Goal: Obtain resource: Download file/media

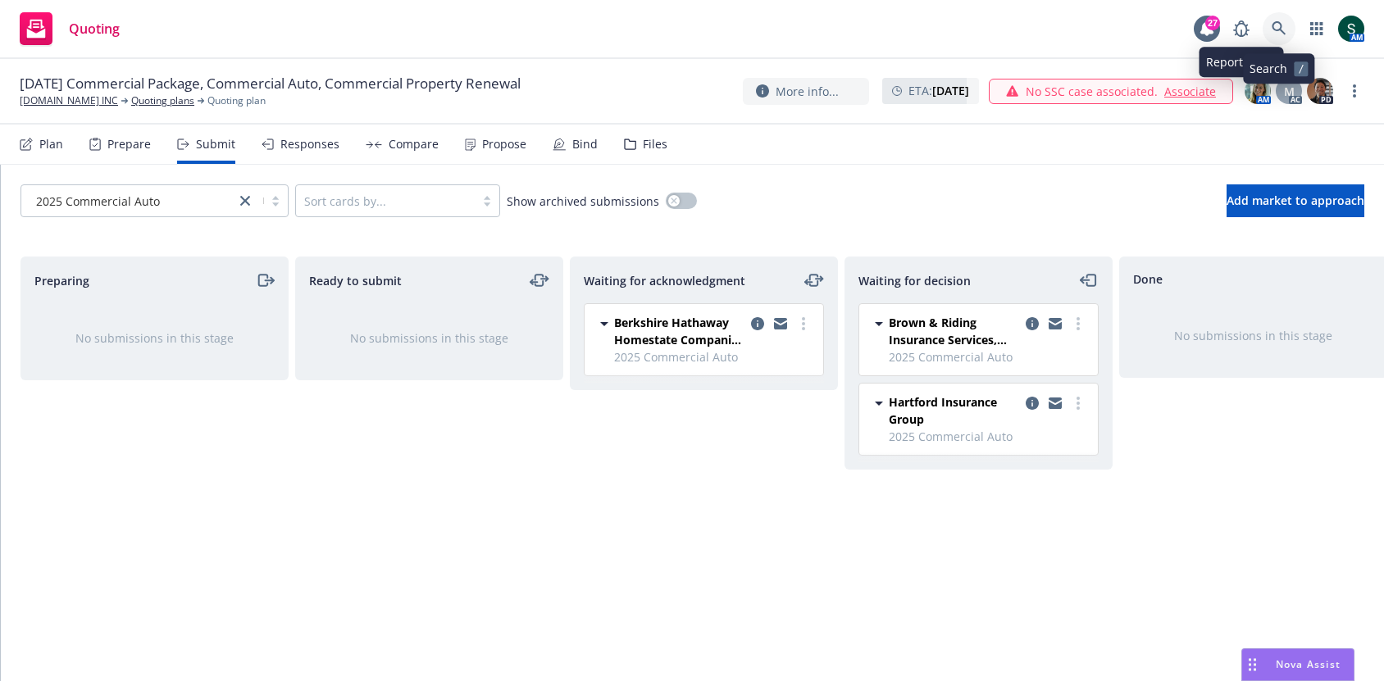
click at [1272, 15] on link at bounding box center [1278, 28] width 33 height 33
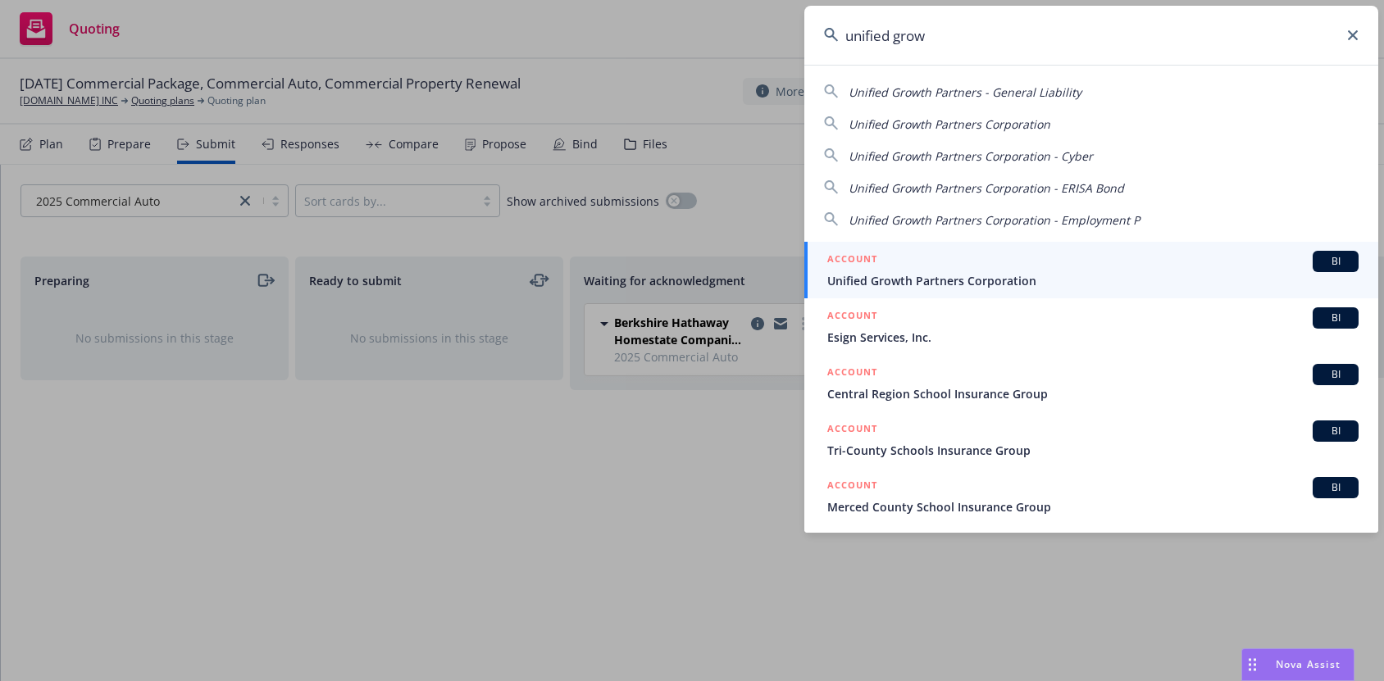
type input "unified grow"
click at [940, 266] on div "ACCOUNT BI" at bounding box center [1092, 261] width 531 height 21
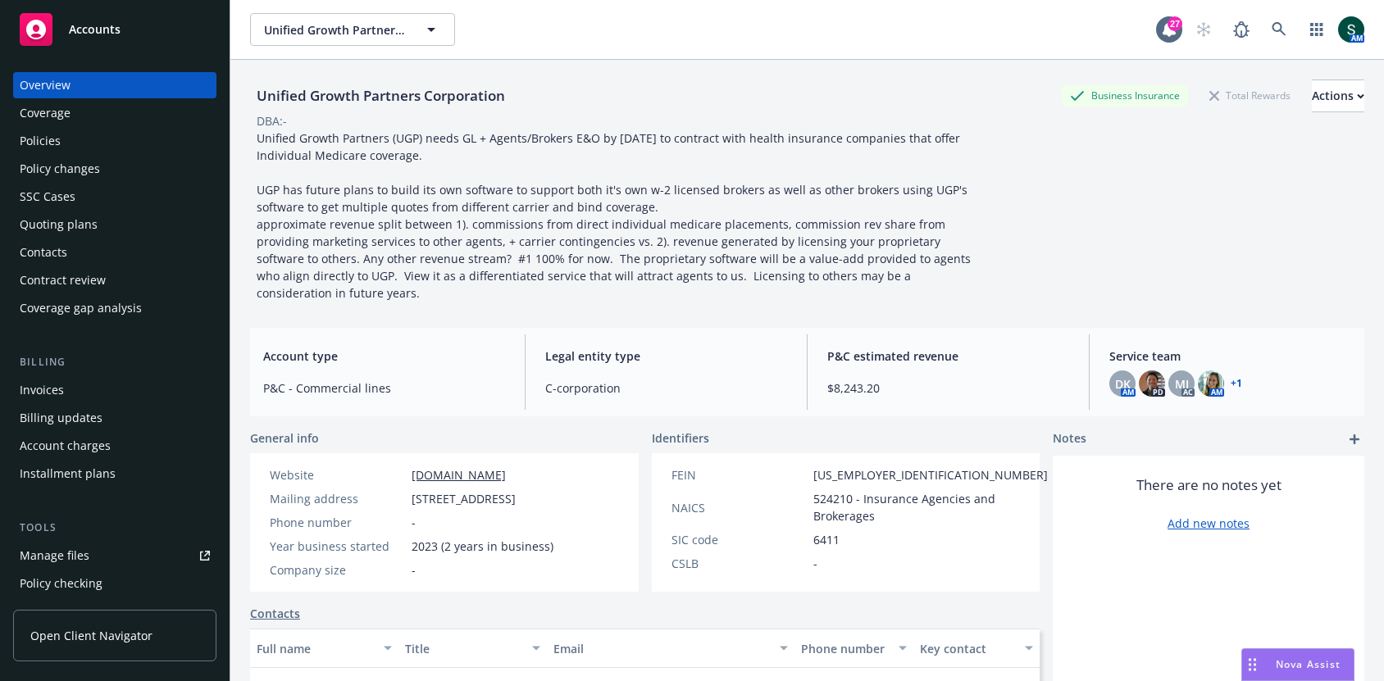
click at [1286, 667] on span "Nova Assist" at bounding box center [1308, 664] width 65 height 14
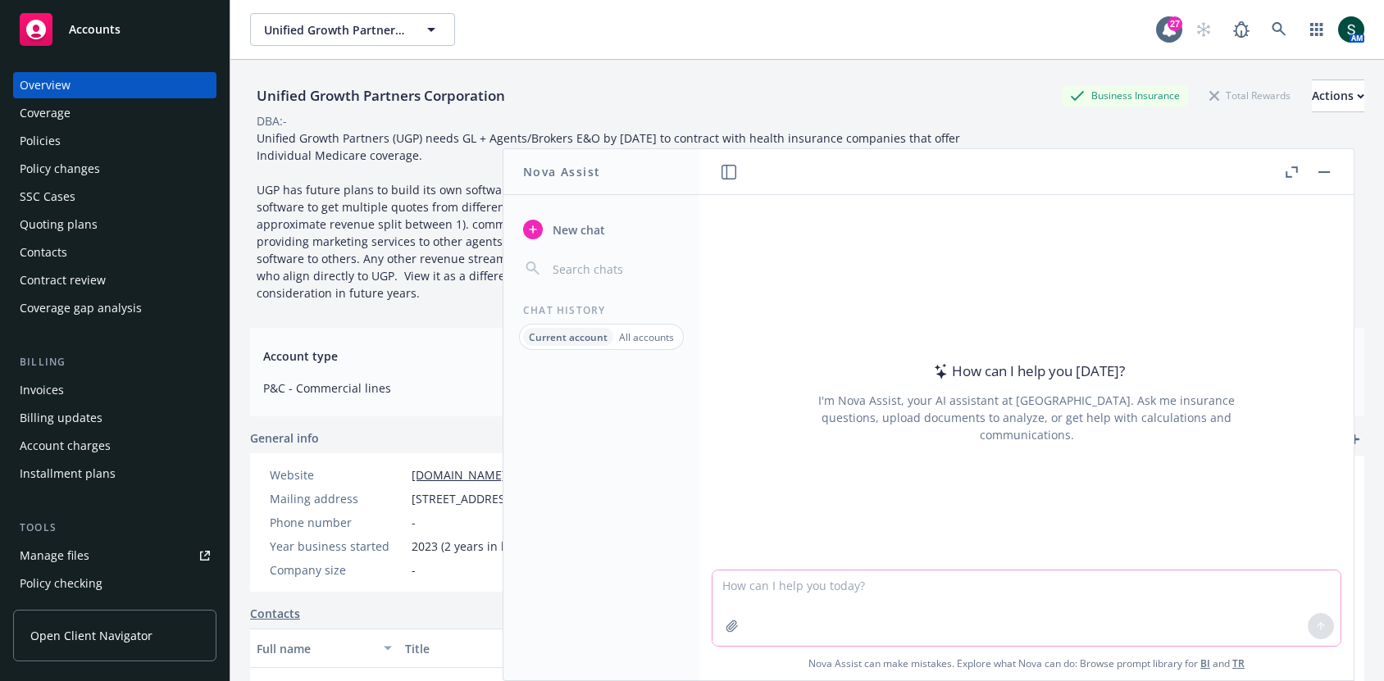
click at [950, 581] on textarea at bounding box center [1026, 608] width 628 height 75
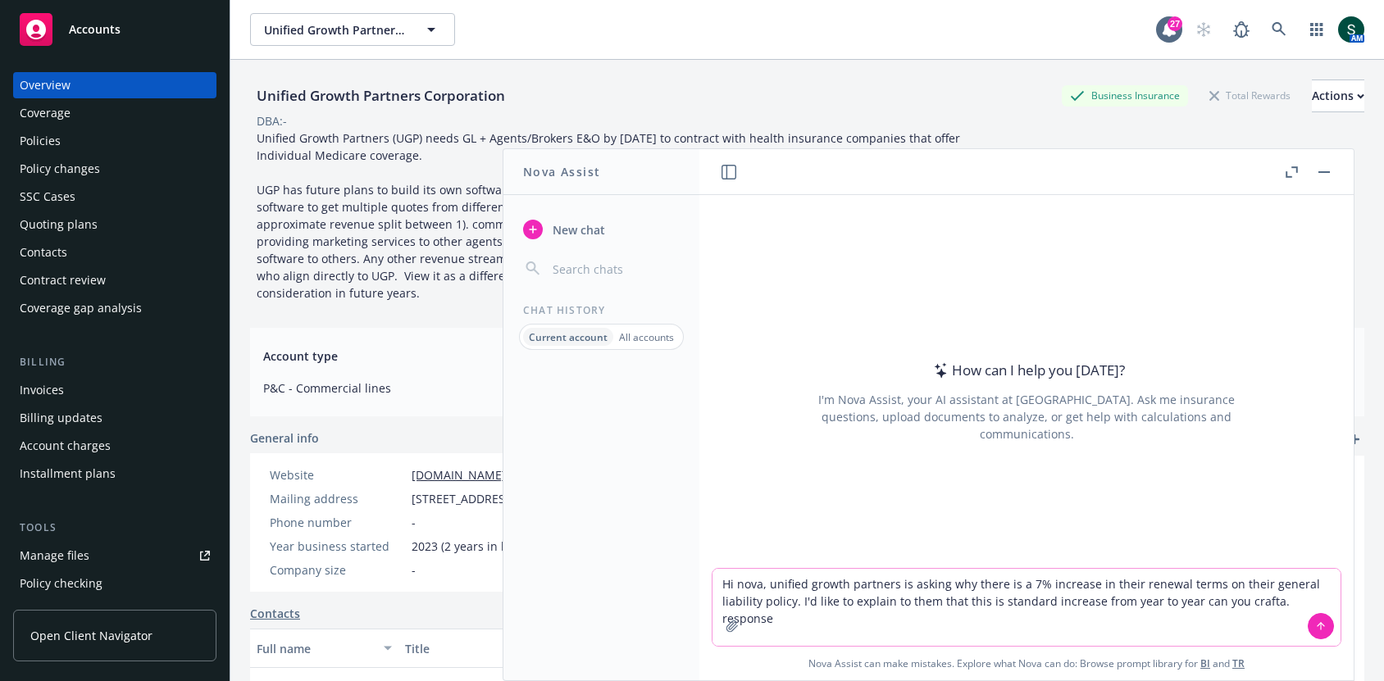
type textarea "Hi nova, unified growth partners is asking why there is a 7% increase in their …"
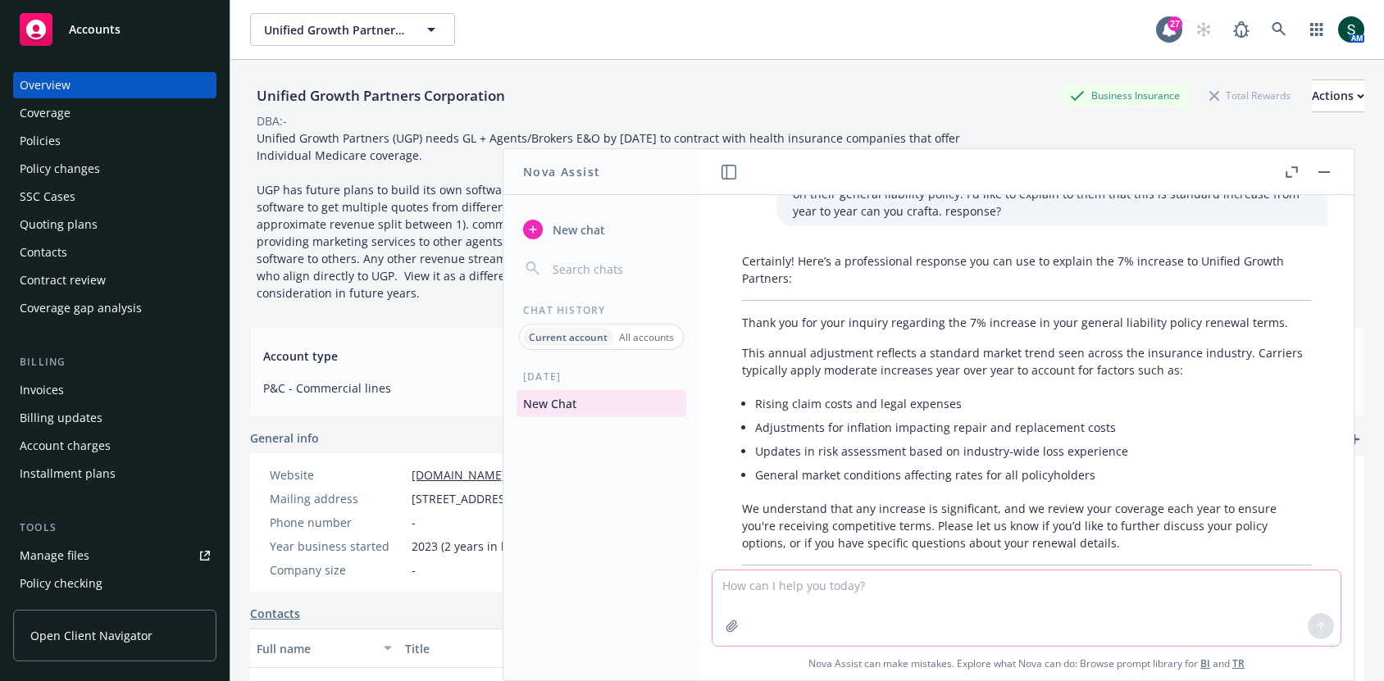
scroll to position [117, 0]
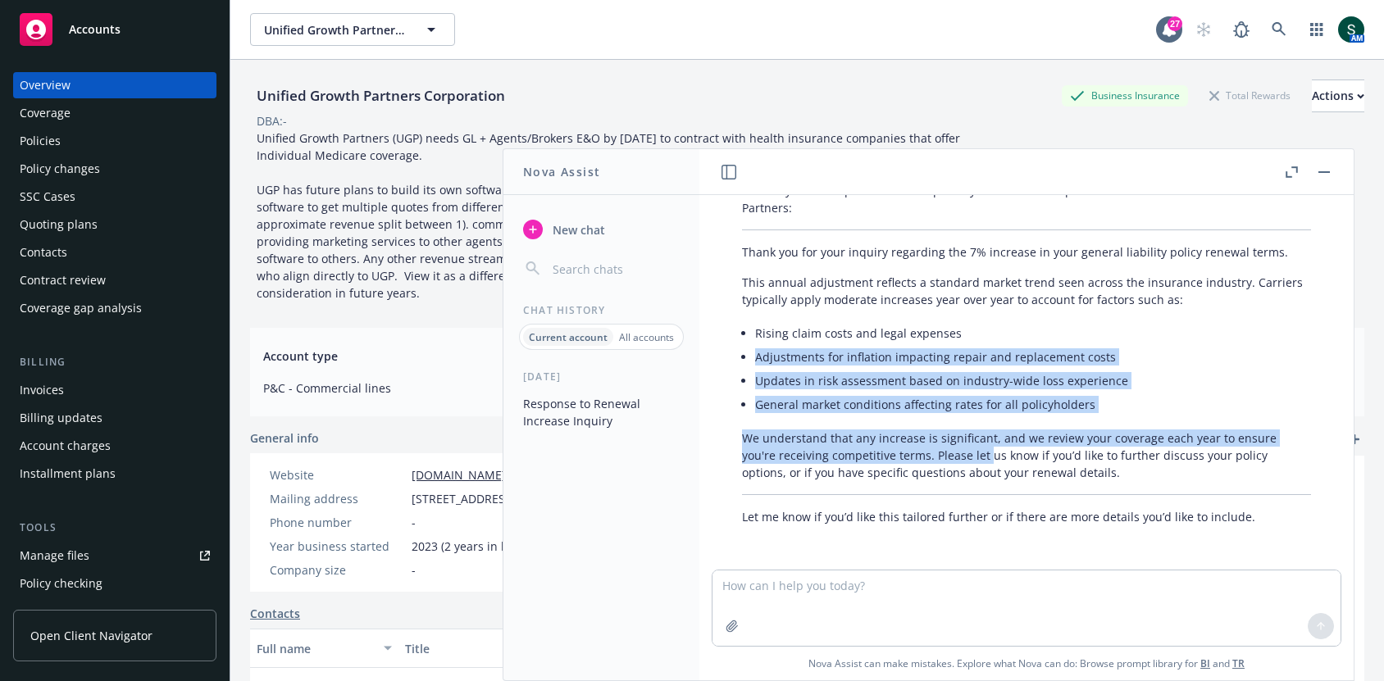
drag, startPoint x: 919, startPoint y: 347, endPoint x: 974, endPoint y: 457, distance: 122.8
click at [974, 457] on div "Certainly! Here’s a professional response you can use to explain the 7% increas…" at bounding box center [1027, 353] width 602 height 357
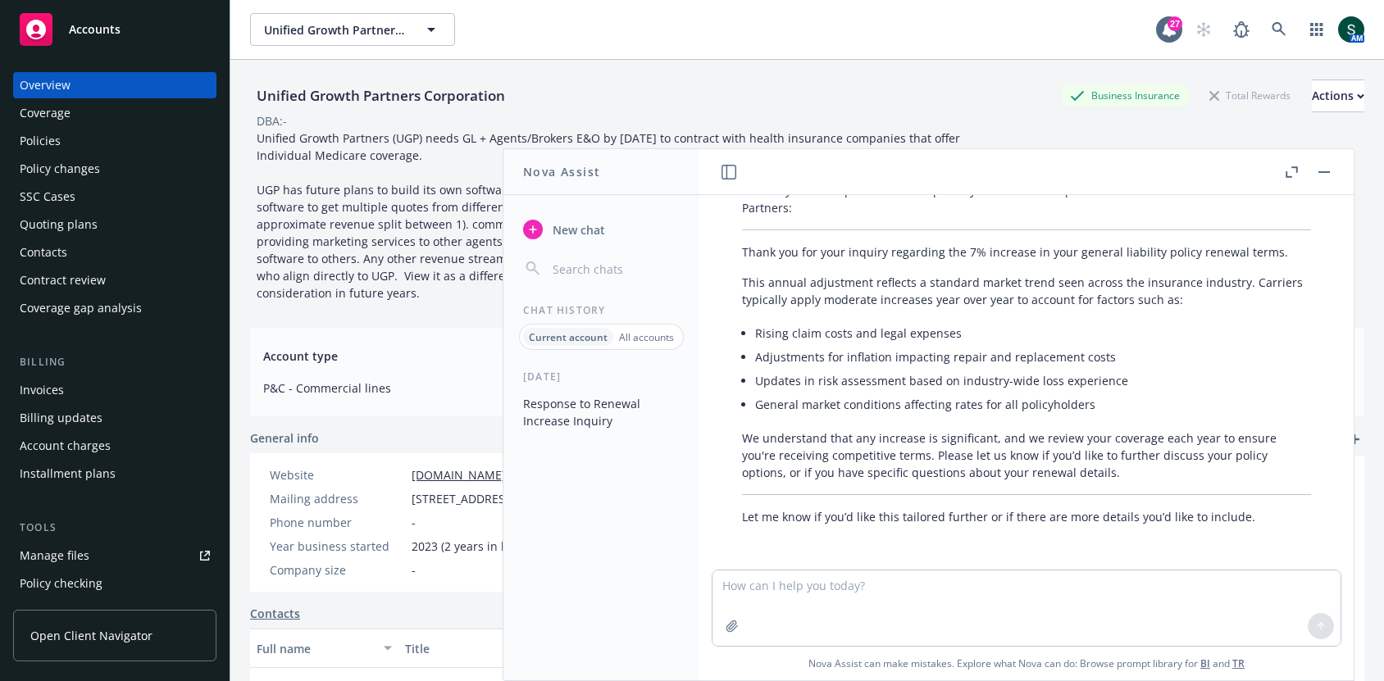
click at [1008, 460] on p "We understand that any increase is significant, and we review your coverage eac…" at bounding box center [1026, 456] width 569 height 52
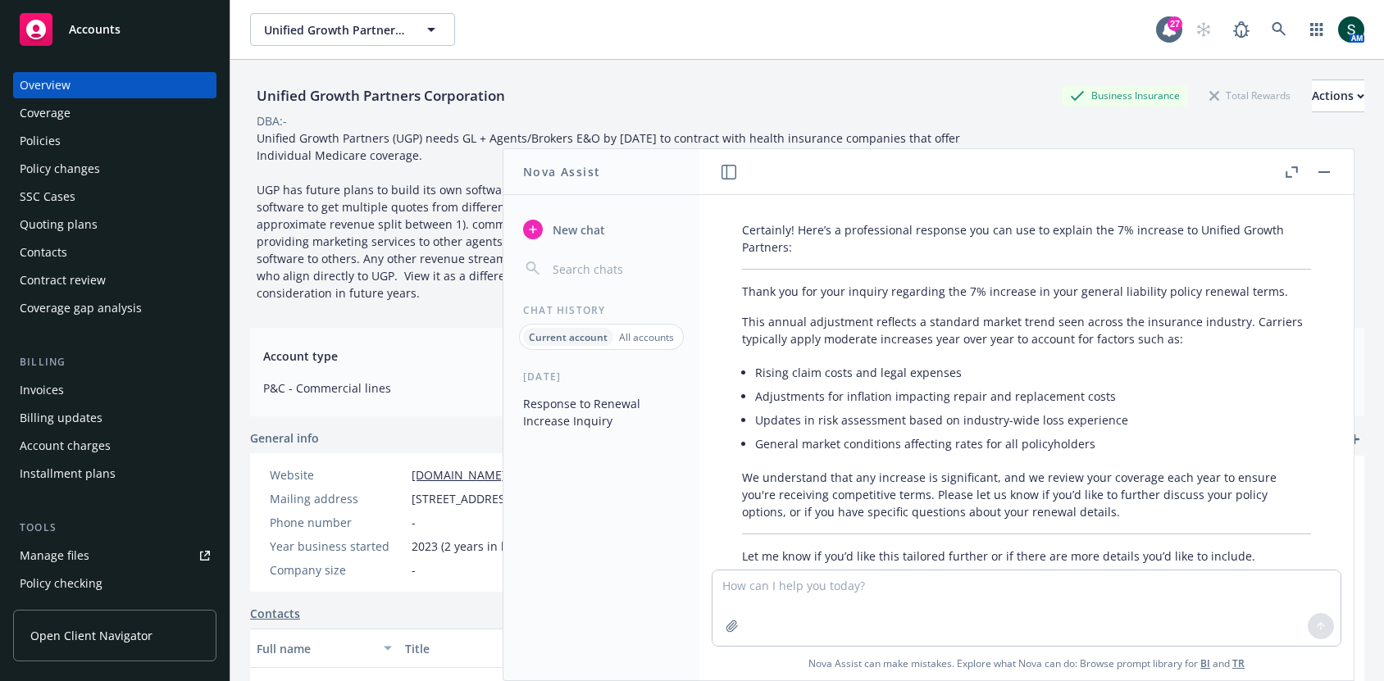
scroll to position [77, 0]
click at [50, 149] on div "Policies" at bounding box center [40, 141] width 41 height 26
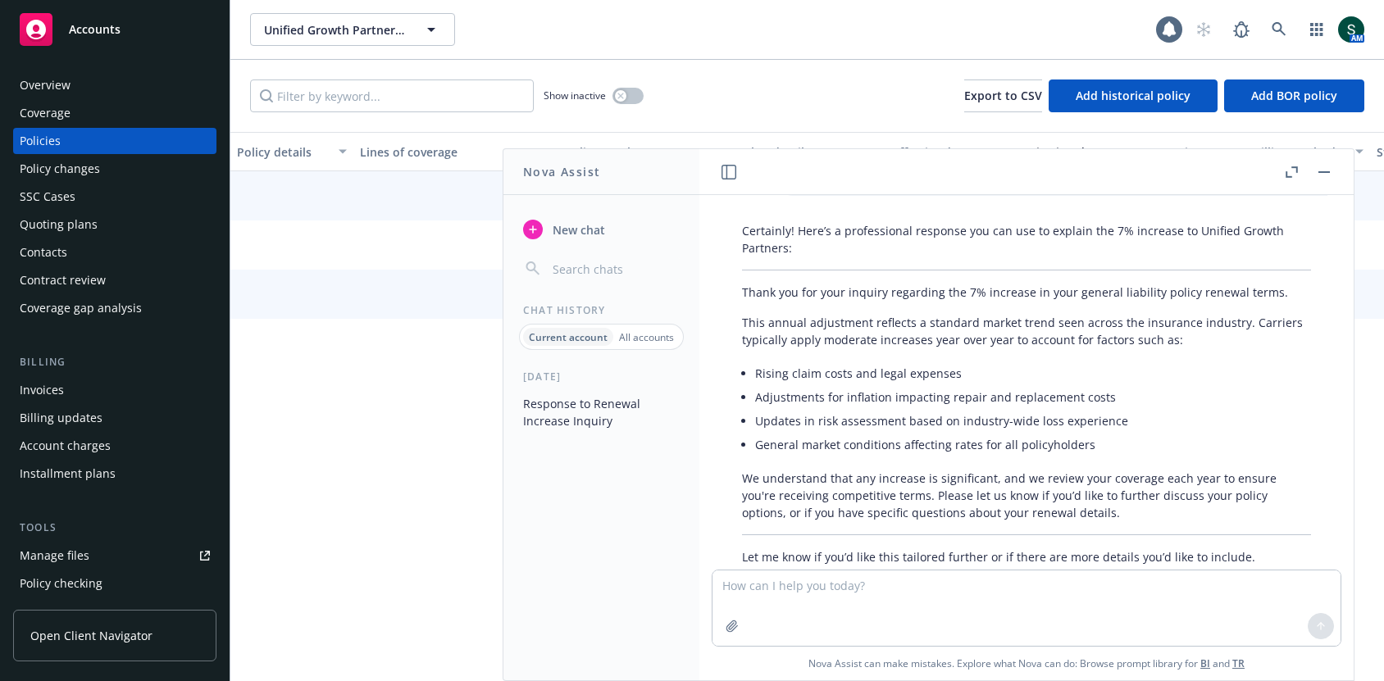
click at [1318, 174] on button "button" at bounding box center [1324, 172] width 20 height 20
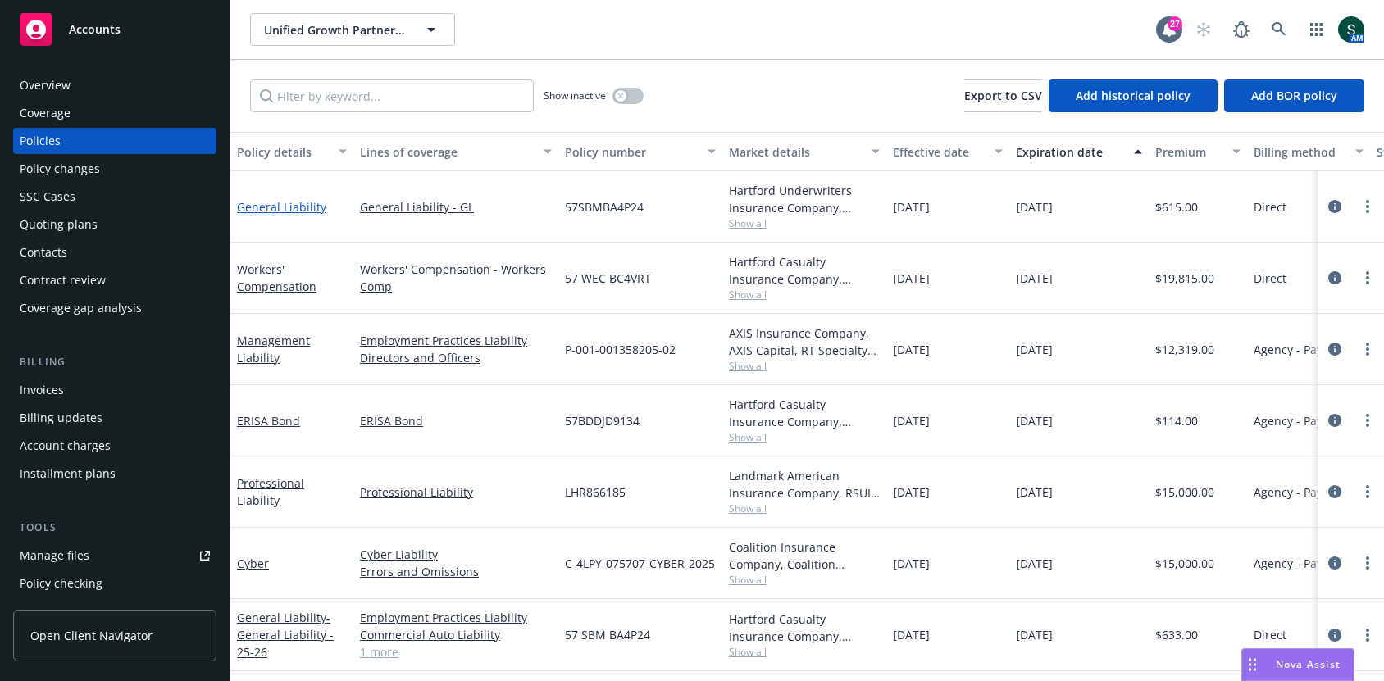
click at [295, 207] on link "General Liability" at bounding box center [281, 207] width 89 height 16
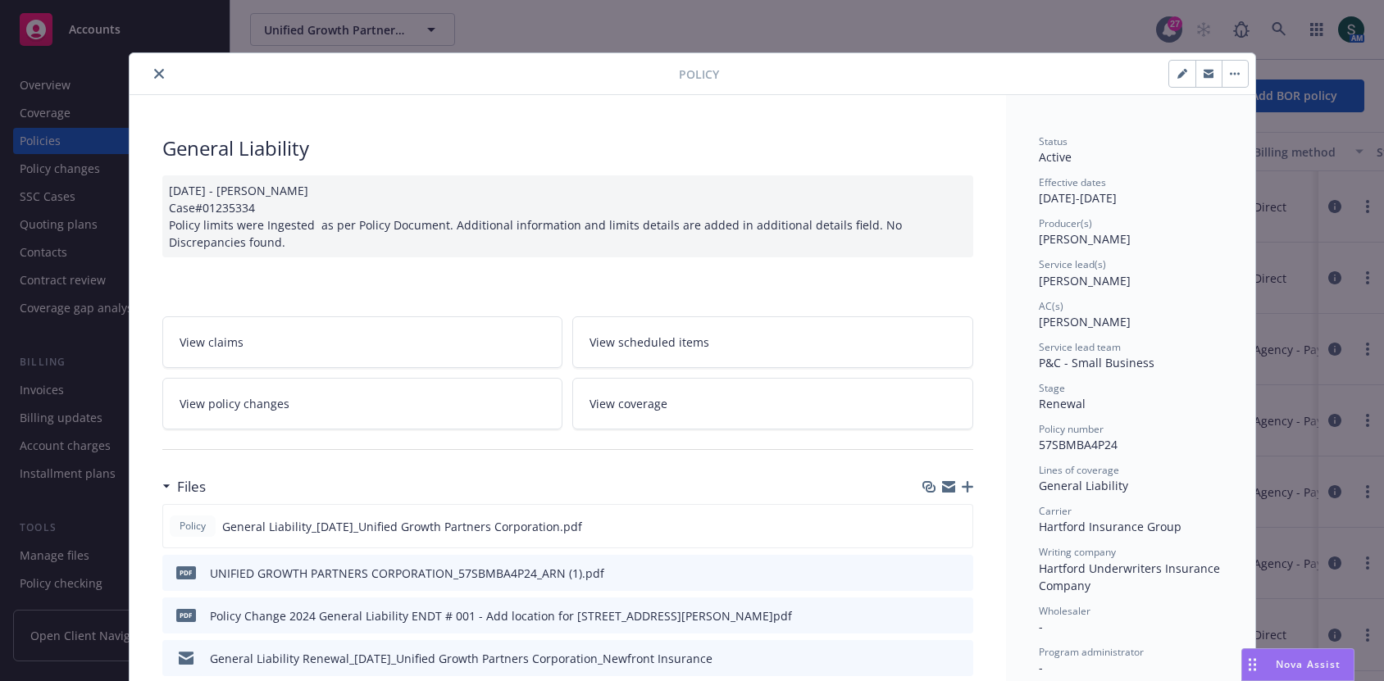
scroll to position [128, 0]
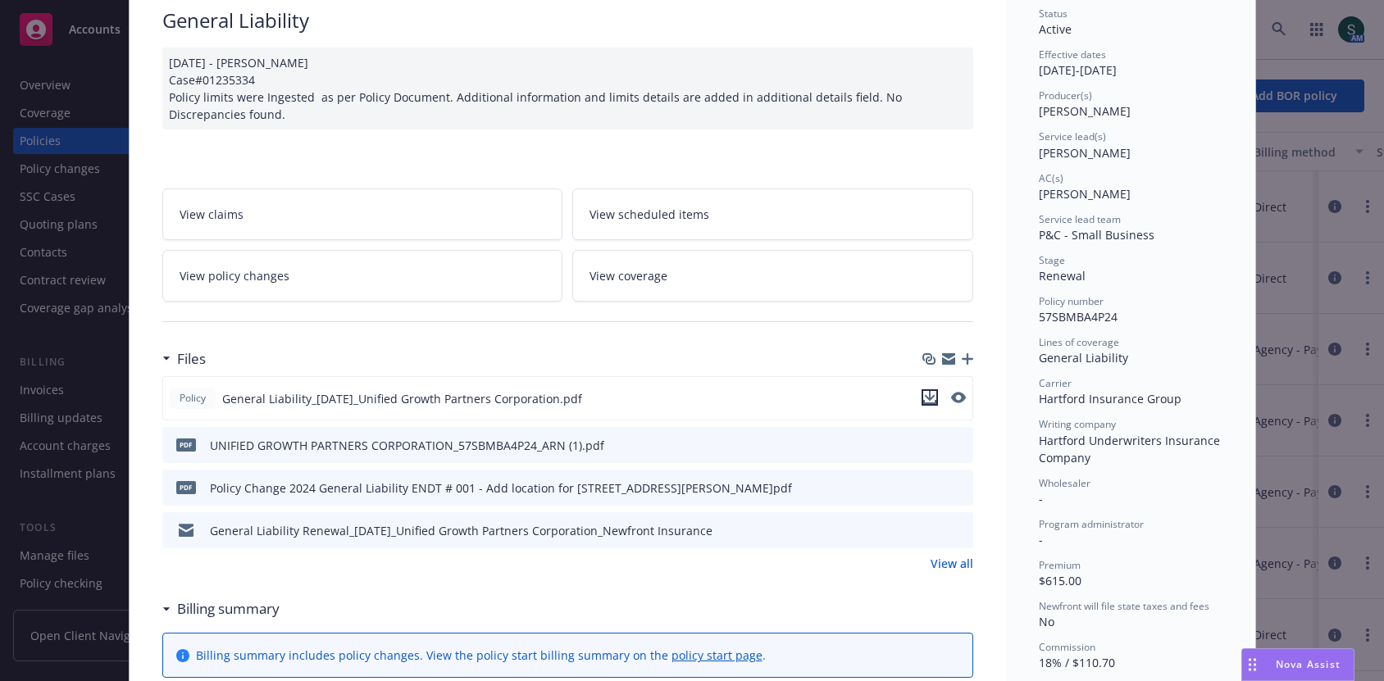
click at [932, 391] on icon "download file" at bounding box center [929, 397] width 13 height 13
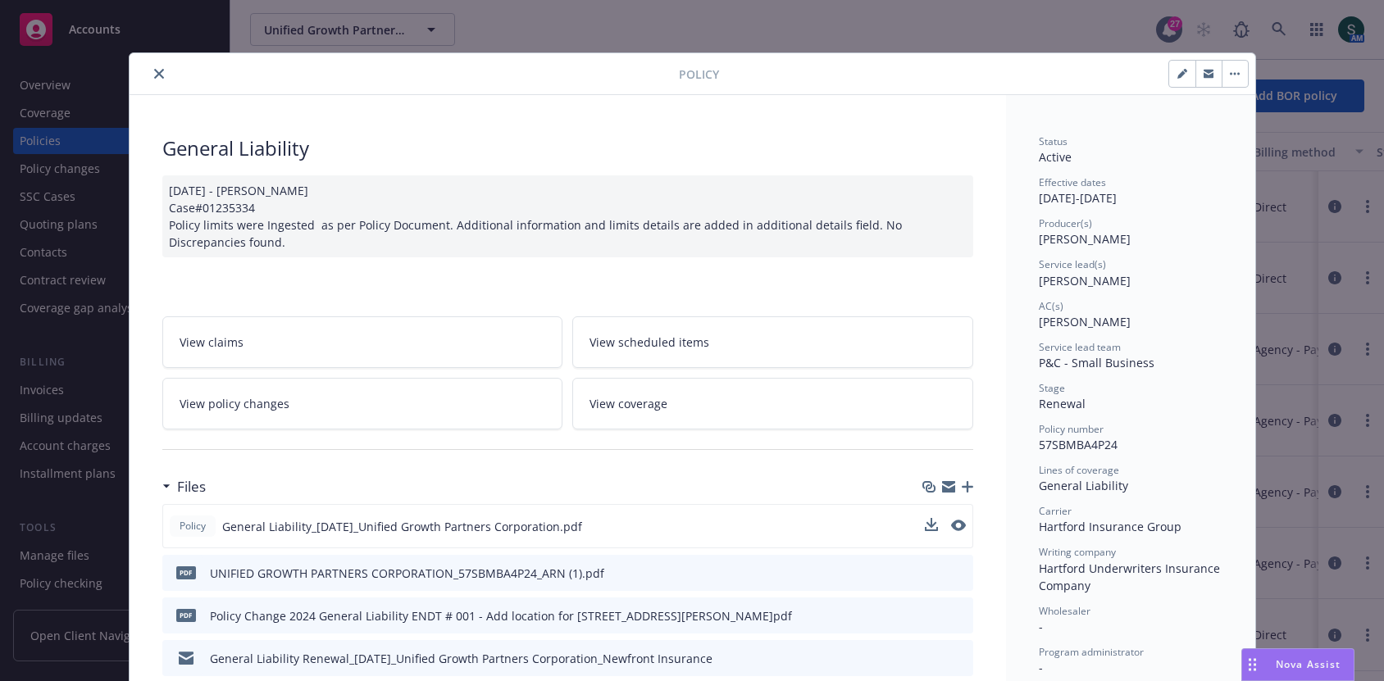
click at [160, 67] on button "close" at bounding box center [159, 74] width 20 height 20
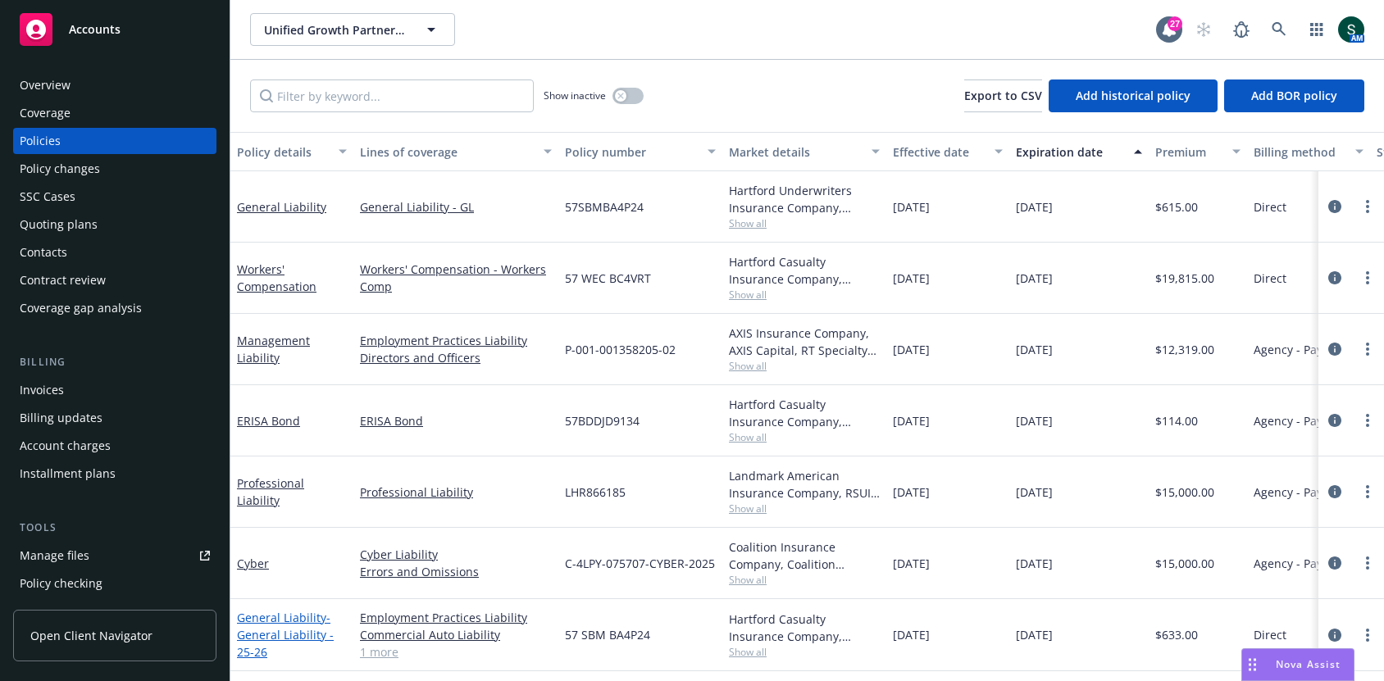
click at [295, 611] on link "General Liability - General Liability - 25-26" at bounding box center [285, 635] width 97 height 50
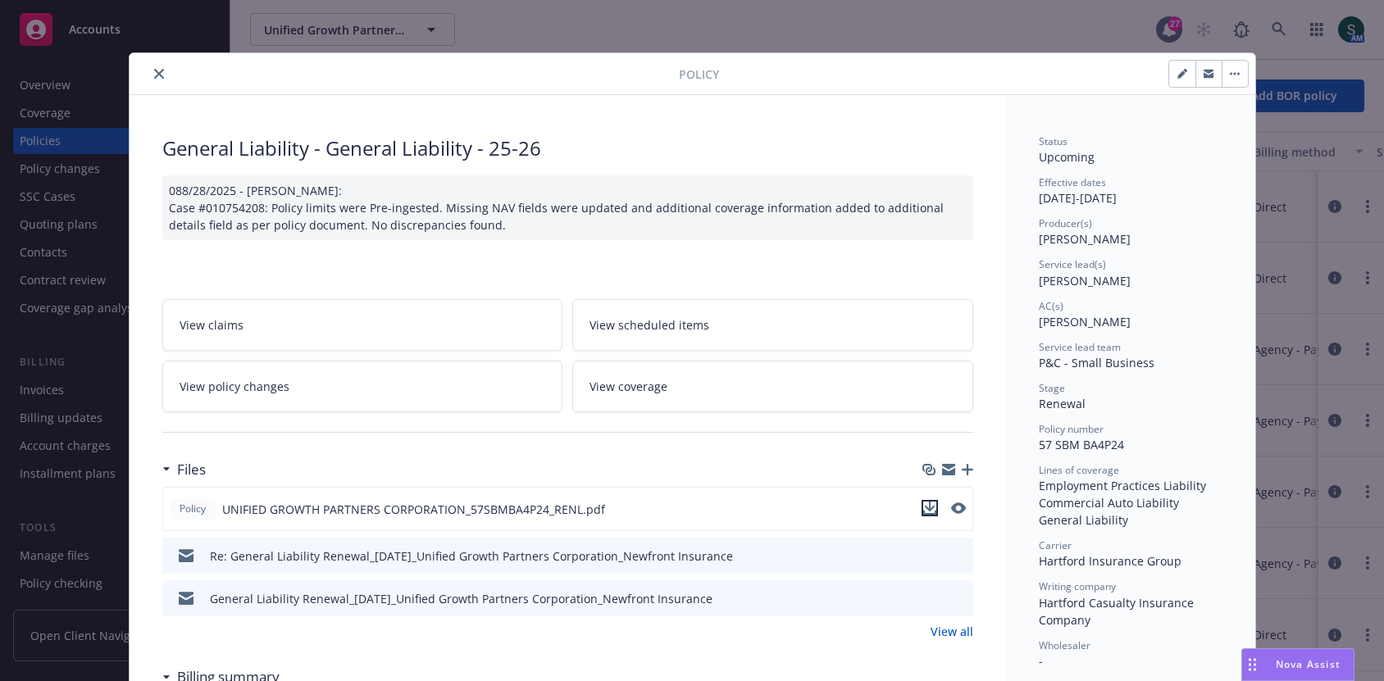
click at [931, 502] on icon "download file" at bounding box center [929, 508] width 13 height 13
click at [156, 74] on icon "close" at bounding box center [159, 74] width 10 height 10
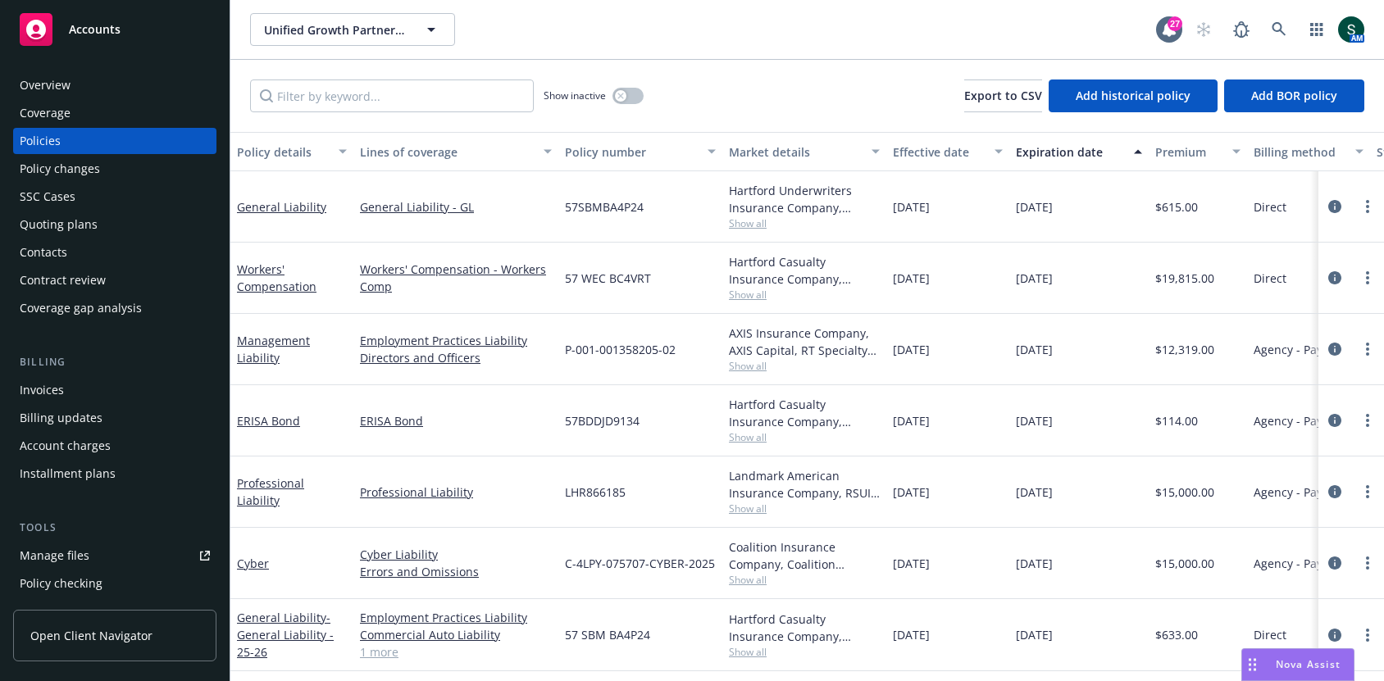
click at [1283, 647] on div "Direct" at bounding box center [1308, 635] width 123 height 72
click at [1273, 661] on div "Nova Assist" at bounding box center [1307, 664] width 91 height 14
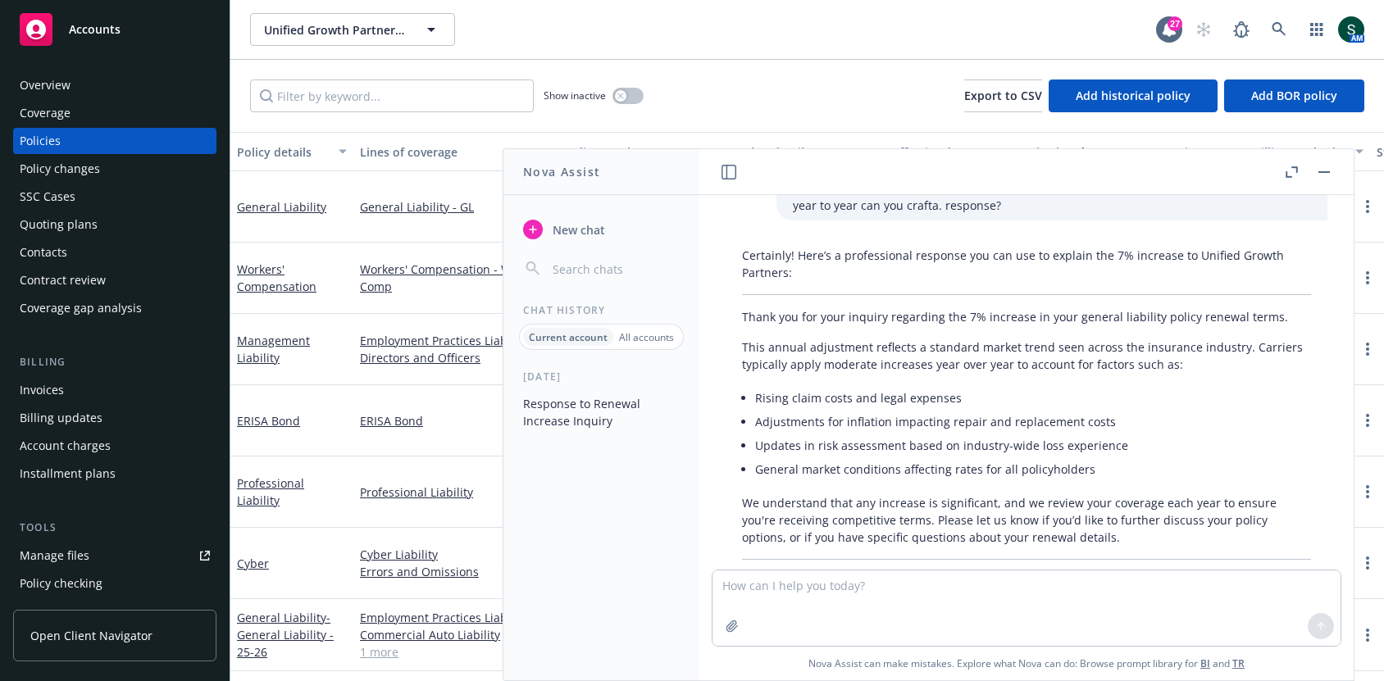
scroll to position [46, 0]
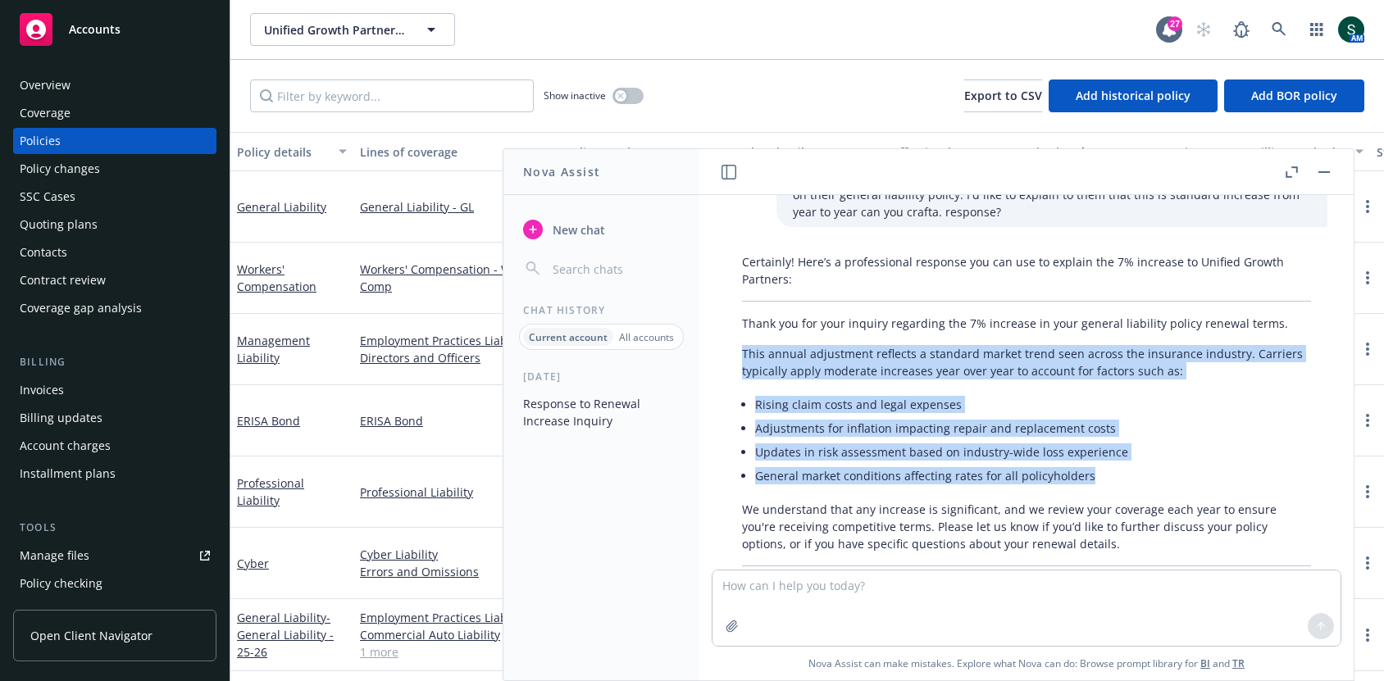
drag, startPoint x: 744, startPoint y: 353, endPoint x: 912, endPoint y: 492, distance: 217.8
click at [912, 492] on div "Certainly! Here’s a professional response you can use to explain the 7% increas…" at bounding box center [1027, 425] width 602 height 357
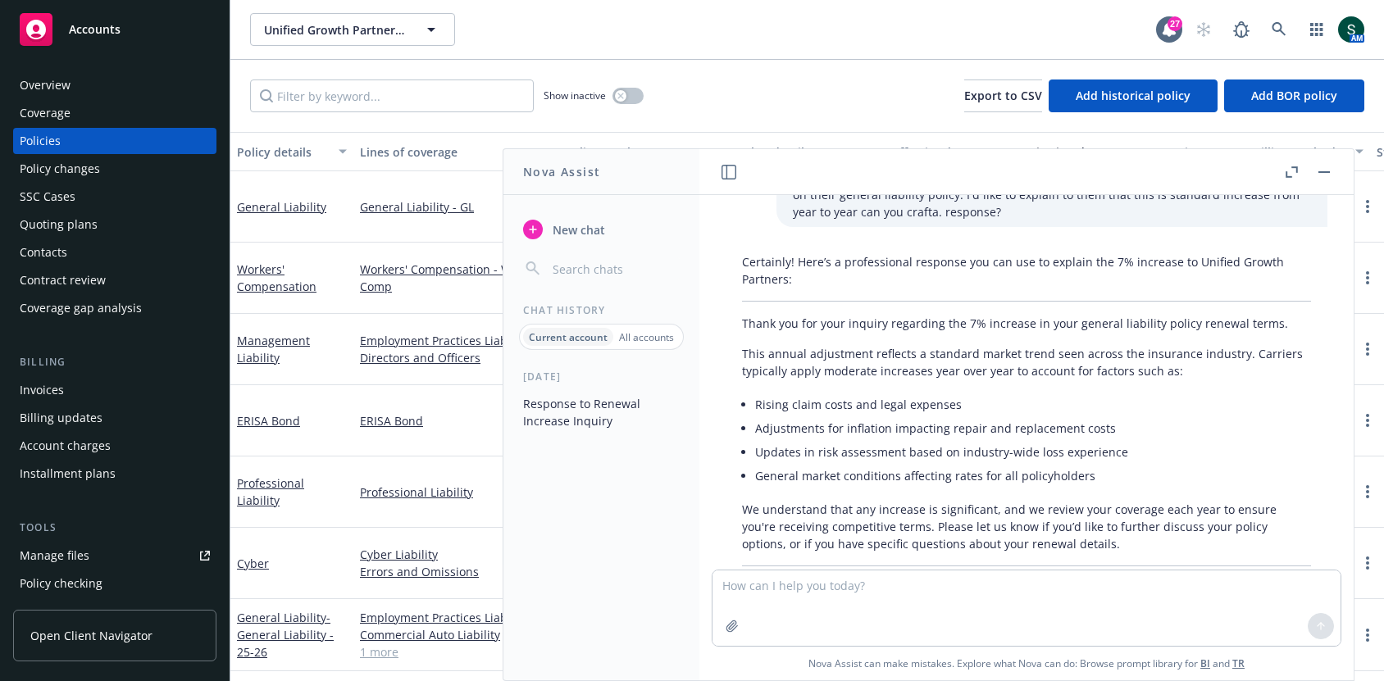
click at [1013, 511] on p "We understand that any increase is significant, and we review your coverage eac…" at bounding box center [1026, 527] width 569 height 52
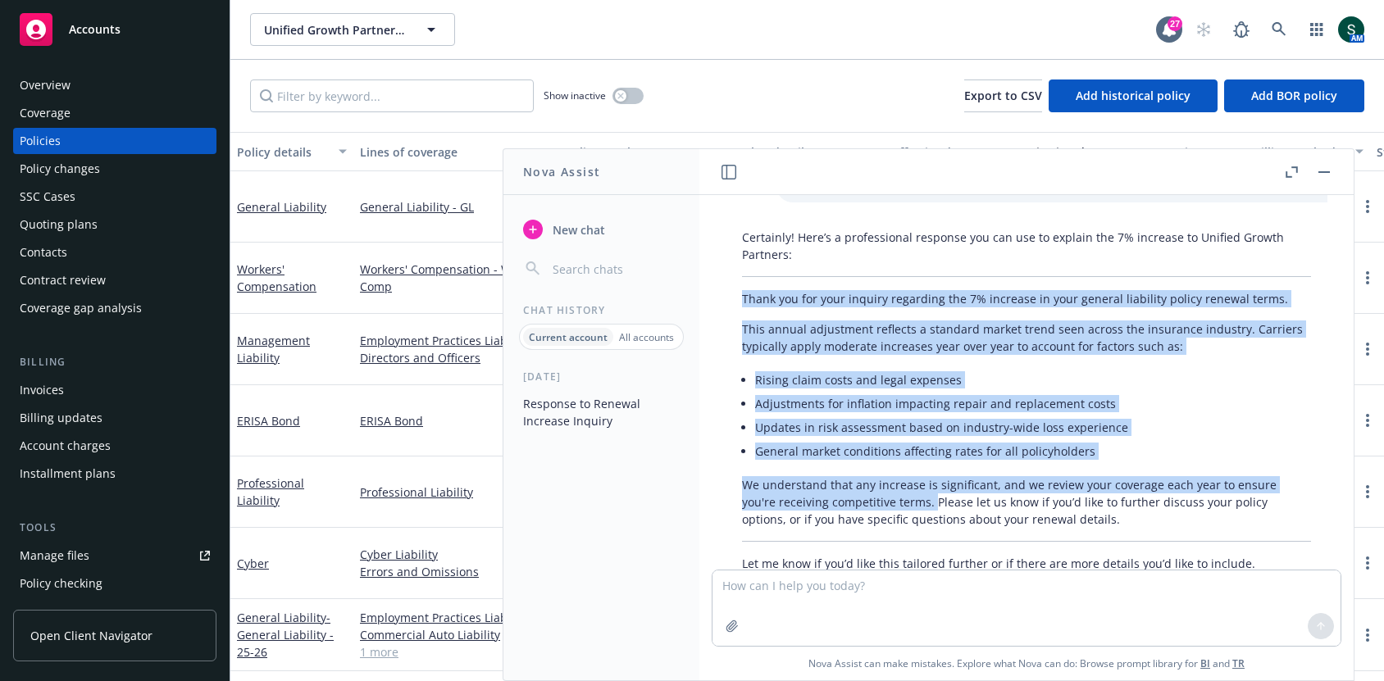
drag, startPoint x: 897, startPoint y: 503, endPoint x: 738, endPoint y: 298, distance: 258.8
click at [738, 298] on div "Certainly! Here’s a professional response you can use to explain the 7% increas…" at bounding box center [1027, 400] width 602 height 357
copy div "Thank you for your inquiry regarding the 7% increase in your general liability …"
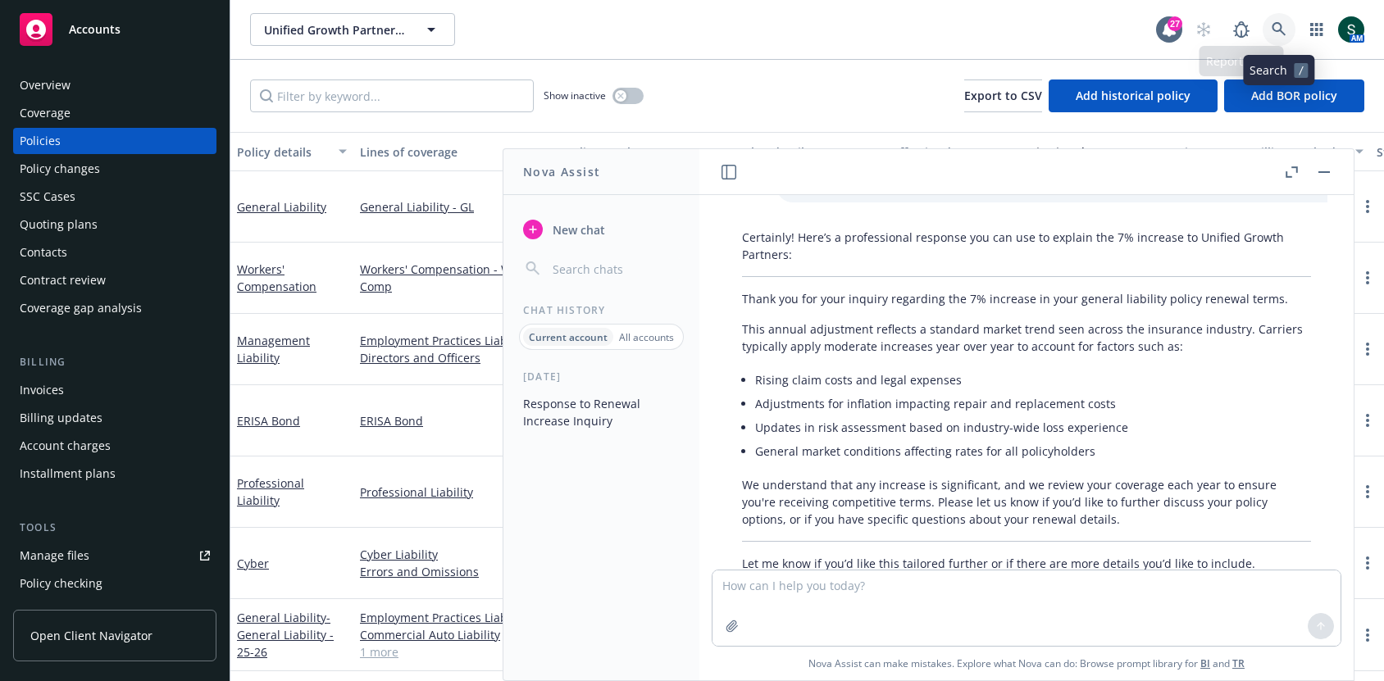
click at [1272, 25] on icon at bounding box center [1279, 29] width 14 height 14
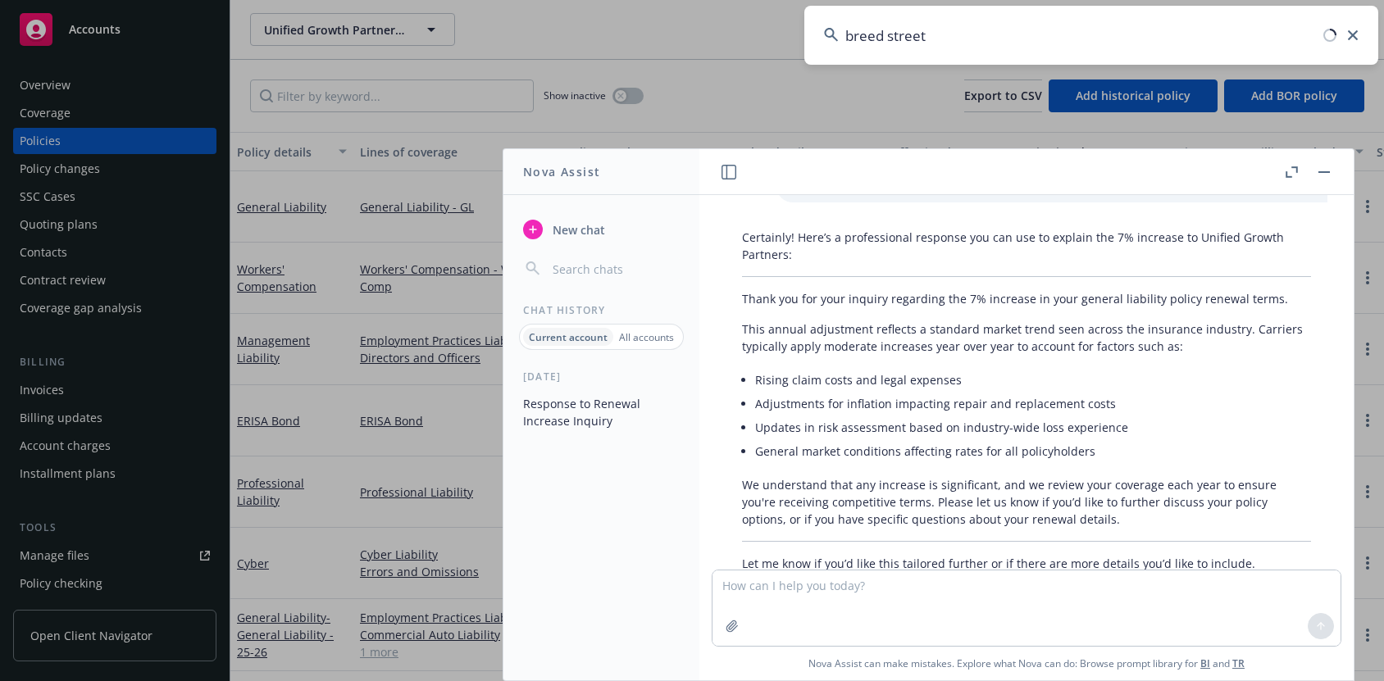
type input "breed street"
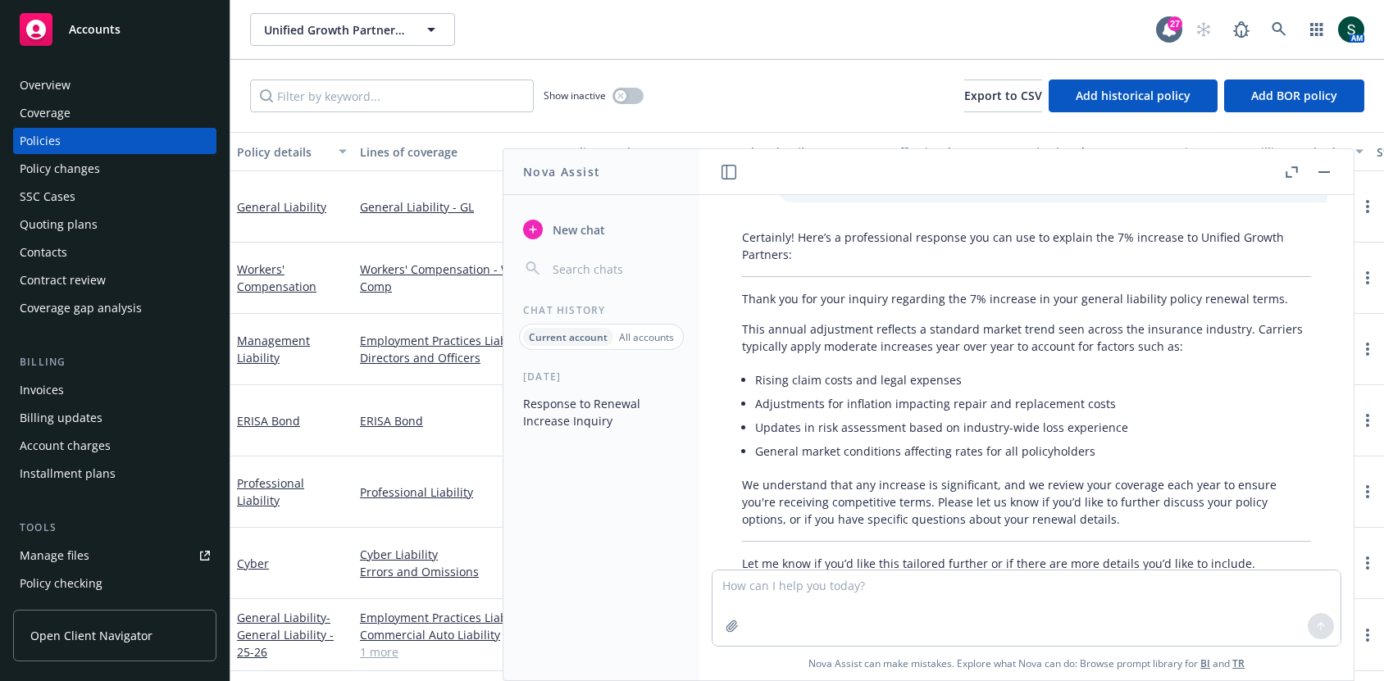
click at [1323, 163] on button "button" at bounding box center [1324, 172] width 20 height 20
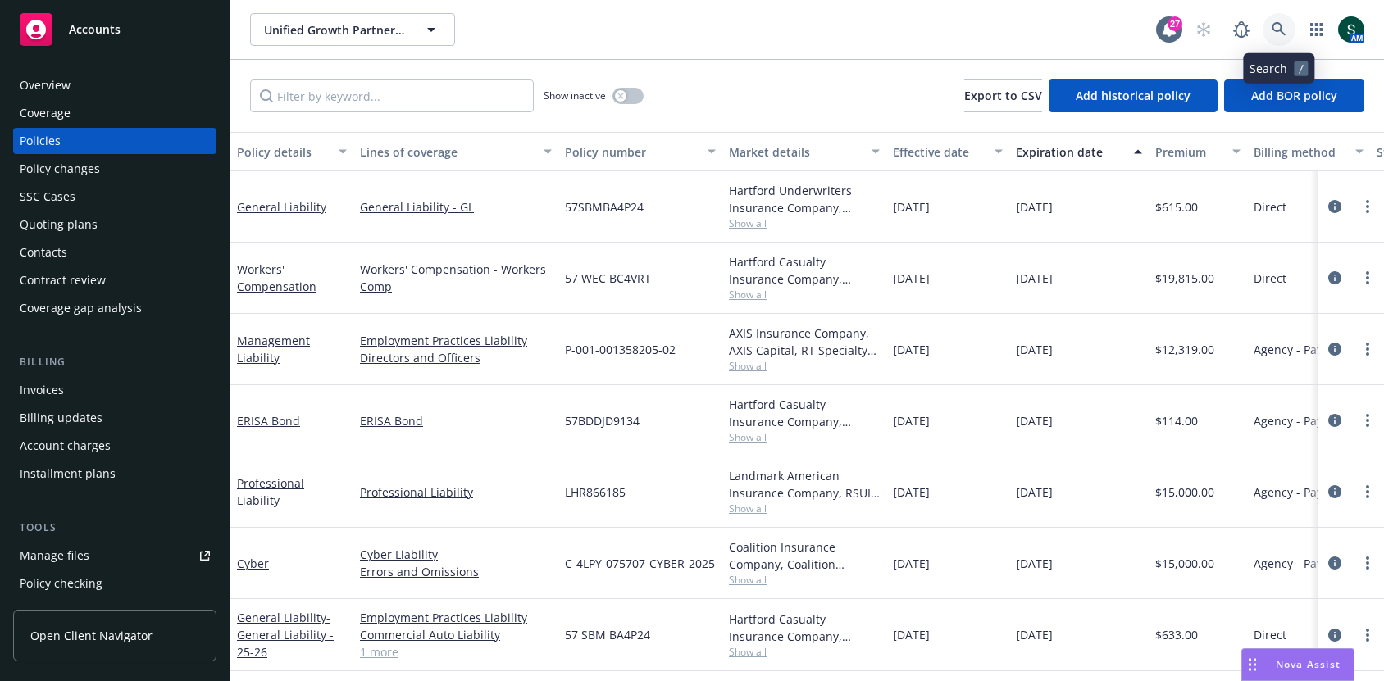
click at [1277, 29] on icon at bounding box center [1279, 29] width 15 height 15
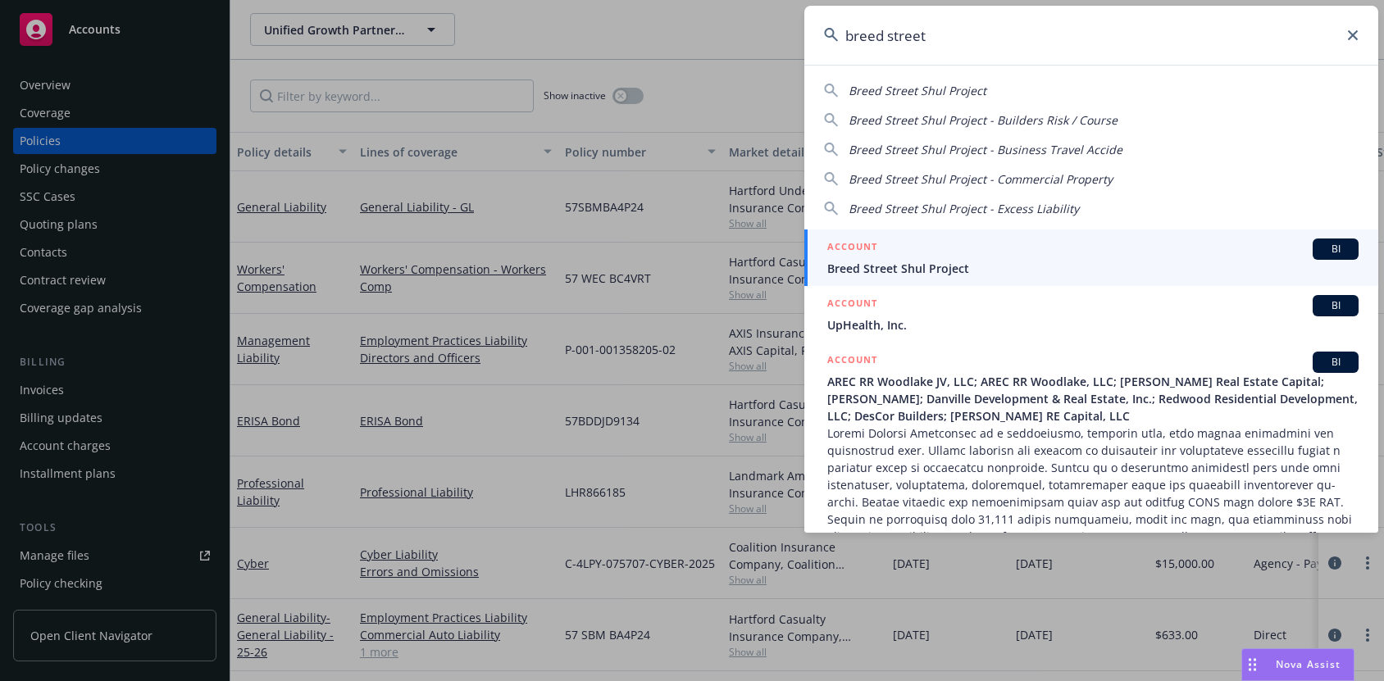
type input "breed street"
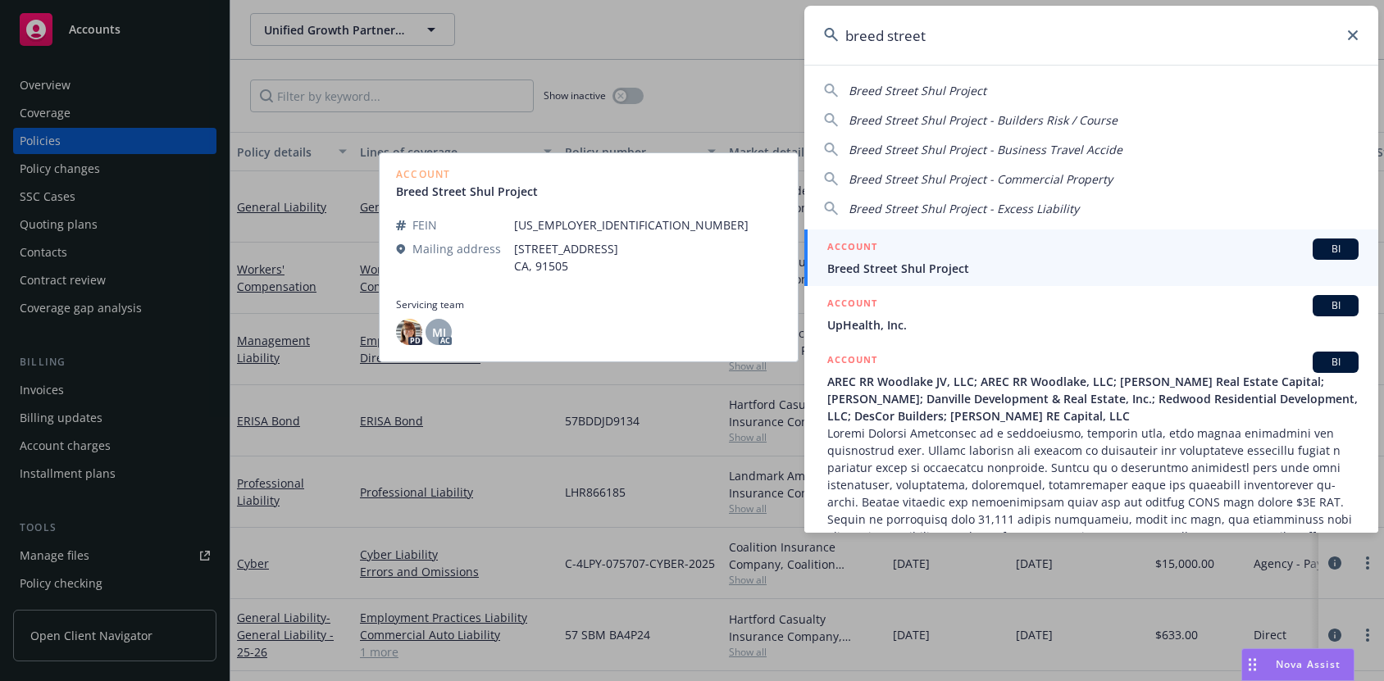
click at [903, 262] on span "Breed Street Shul Project" at bounding box center [1092, 268] width 531 height 17
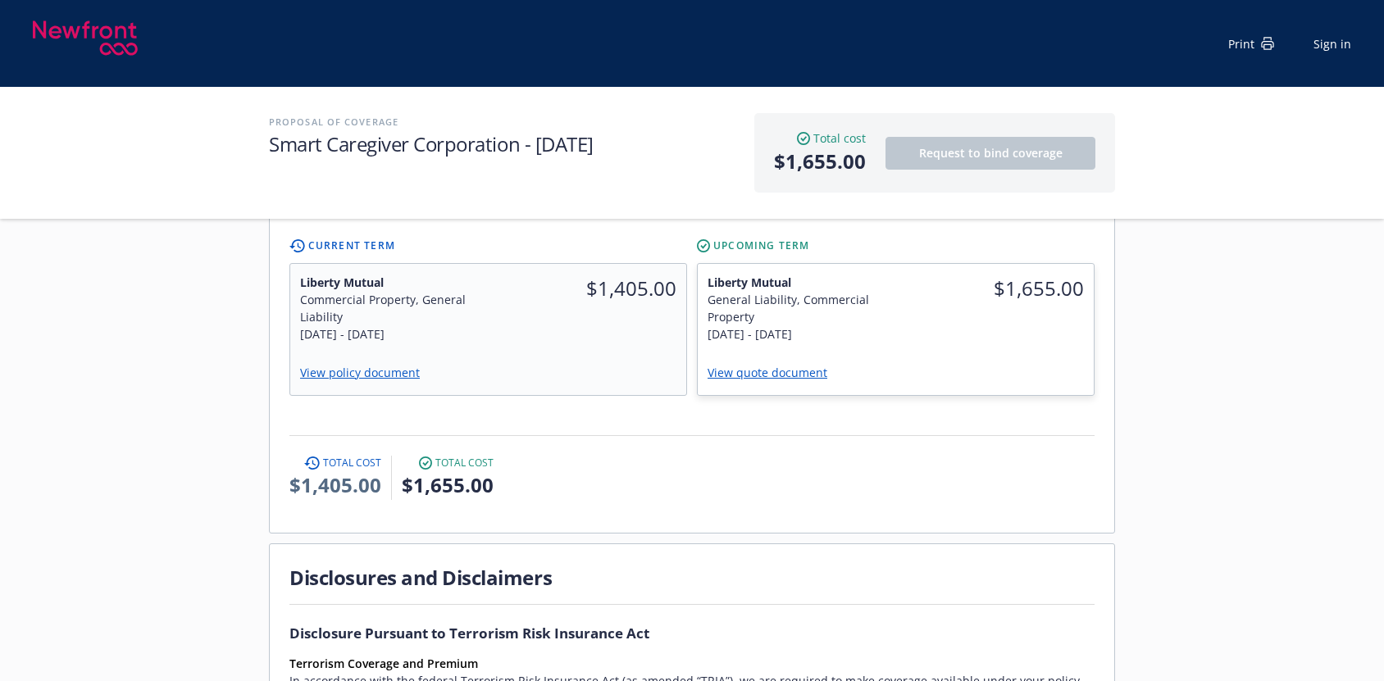
scroll to position [536, 0]
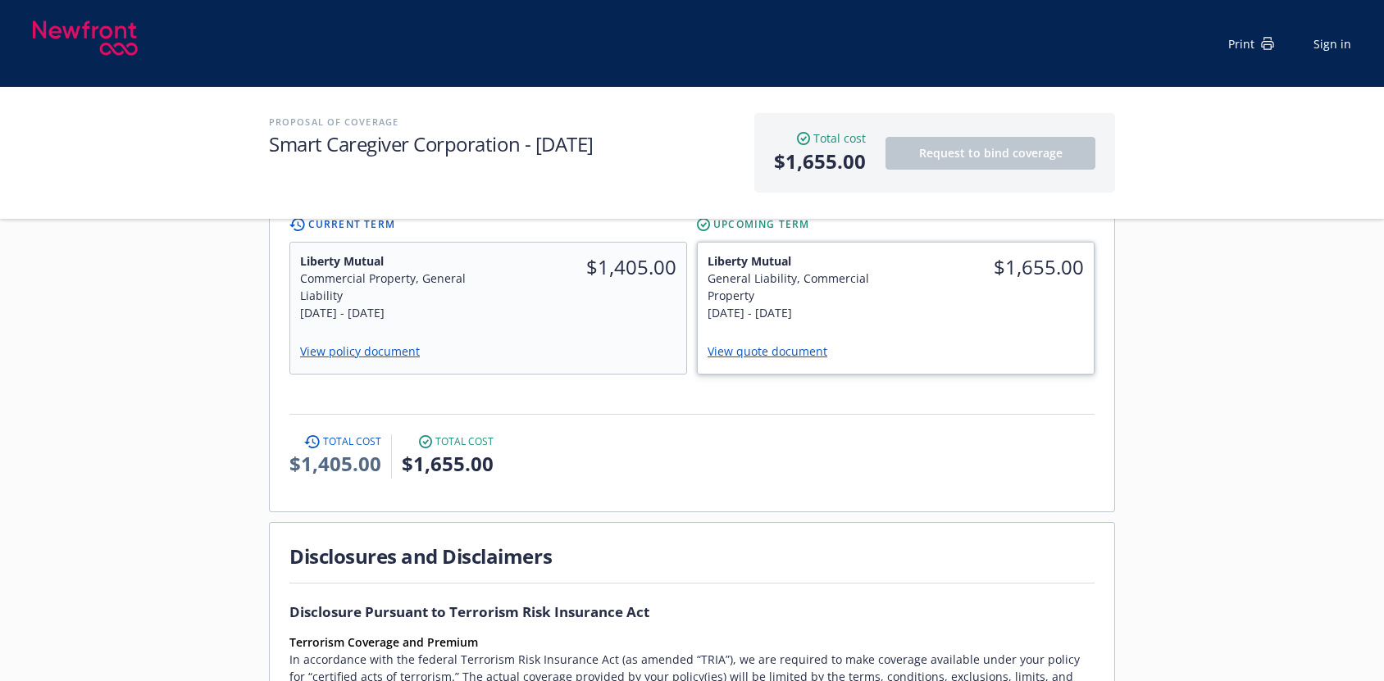
click at [789, 343] on link "View quote document" at bounding box center [773, 351] width 133 height 16
